Goal: Find specific page/section: Find specific page/section

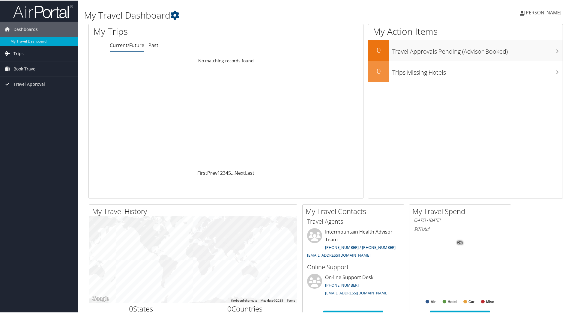
click at [16, 51] on span "Trips" at bounding box center [18, 53] width 10 height 15
click at [23, 72] on link "Past Trips" at bounding box center [39, 74] width 78 height 9
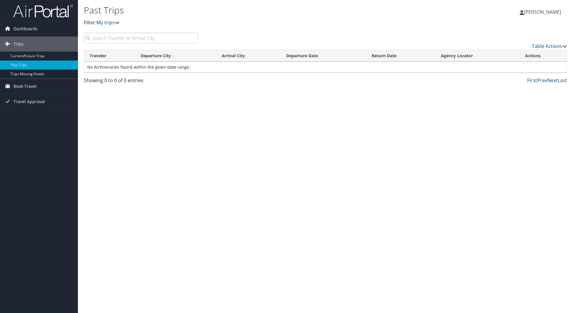
click at [542, 11] on span "[PERSON_NAME]" at bounding box center [542, 12] width 37 height 7
click at [31, 85] on span "Book Travel" at bounding box center [24, 86] width 23 height 15
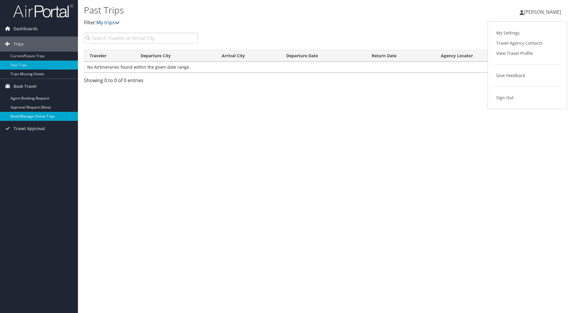
click at [38, 117] on link "Book/Manage Online Trips" at bounding box center [39, 116] width 78 height 9
